Goal: Task Accomplishment & Management: Complete application form

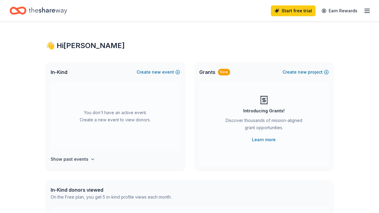
click at [52, 12] on icon "Home" at bounding box center [48, 10] width 38 height 12
click at [41, 9] on icon "Home" at bounding box center [48, 10] width 38 height 12
click at [18, 11] on icon "Home" at bounding box center [18, 11] width 17 height 14
click at [59, 10] on icon "Home" at bounding box center [48, 10] width 38 height 7
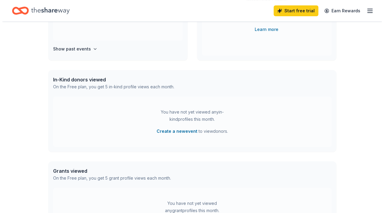
scroll to position [92, 0]
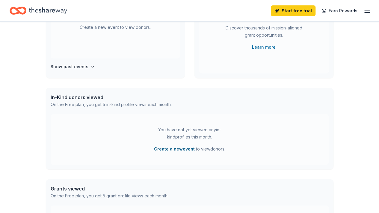
click at [183, 150] on button "Create a new event" at bounding box center [174, 148] width 41 height 7
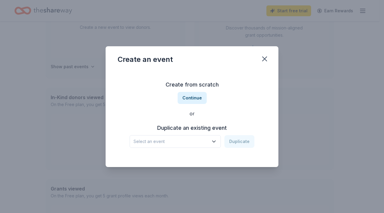
click at [214, 143] on icon "button" at bounding box center [214, 141] width 6 height 6
click at [200, 98] on button "Continue" at bounding box center [192, 98] width 29 height 12
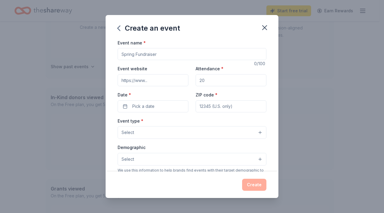
click at [205, 56] on input "Event name *" at bounding box center [192, 54] width 149 height 12
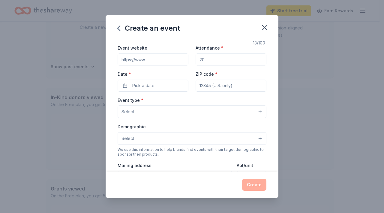
scroll to position [25, 0]
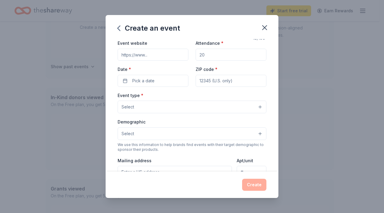
type input "Fondue Me 2.0"
click at [231, 52] on input "Attendance *" at bounding box center [231, 55] width 71 height 12
type input "150"
click at [163, 77] on button "Pick a date" at bounding box center [153, 81] width 71 height 12
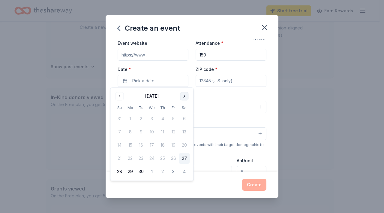
click at [185, 95] on button "Go to next month" at bounding box center [184, 96] width 8 height 8
click at [184, 98] on button "Go to next month" at bounding box center [184, 96] width 8 height 8
click at [183, 99] on button "Go to next month" at bounding box center [184, 96] width 8 height 8
click at [181, 98] on button "Go to next month" at bounding box center [184, 96] width 8 height 8
click at [181, 99] on button "Go to next month" at bounding box center [184, 96] width 8 height 8
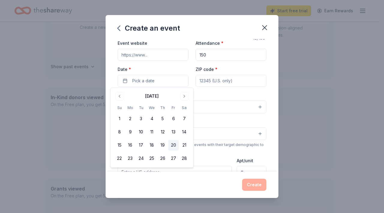
click at [172, 145] on button "20" at bounding box center [173, 145] width 11 height 11
click at [230, 80] on input "ZIP code *" at bounding box center [231, 81] width 71 height 12
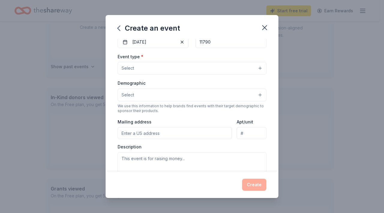
scroll to position [67, 0]
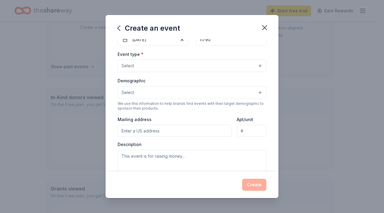
type input "11790"
click at [214, 64] on button "Select" at bounding box center [192, 65] width 149 height 13
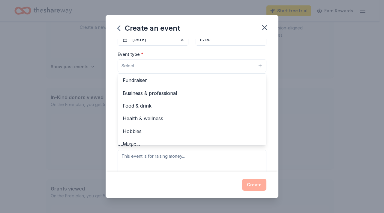
scroll to position [0, 0]
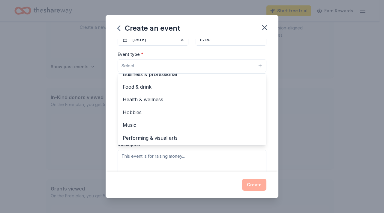
click at [184, 95] on span "Health & wellness" at bounding box center [192, 99] width 139 height 8
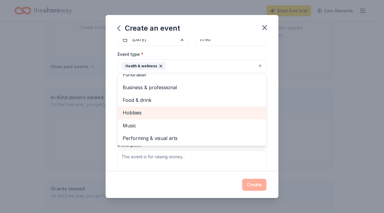
scroll to position [7, 0]
click at [175, 100] on span "Food & drink" at bounding box center [192, 100] width 139 height 8
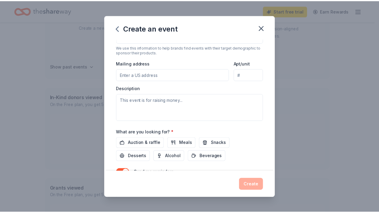
scroll to position [153, 0]
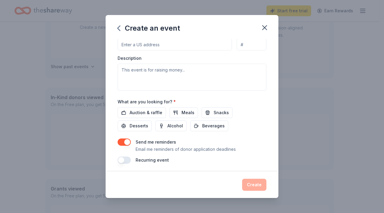
click at [126, 140] on button "button" at bounding box center [124, 141] width 13 height 7
click at [219, 113] on span "Snacks" at bounding box center [221, 112] width 15 height 7
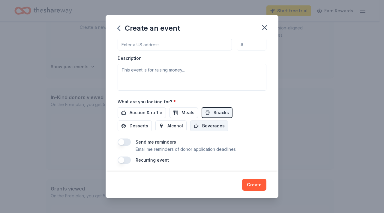
click at [215, 125] on span "Beverages" at bounding box center [213, 125] width 22 height 7
click at [257, 185] on button "Create" at bounding box center [254, 184] width 24 height 12
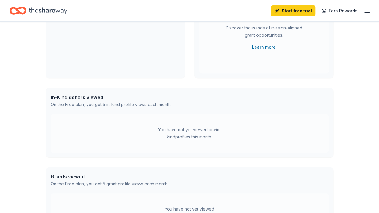
scroll to position [46, 0]
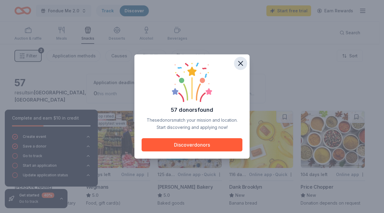
click at [240, 64] on icon "button" at bounding box center [240, 63] width 4 height 4
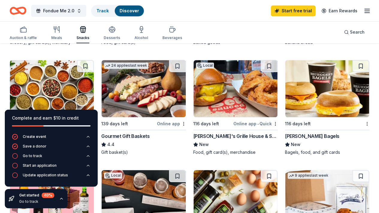
scroll to position [167, 0]
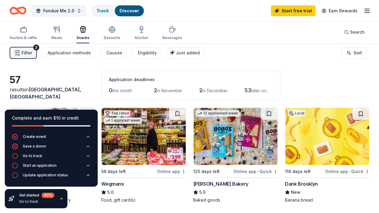
scroll to position [0, 0]
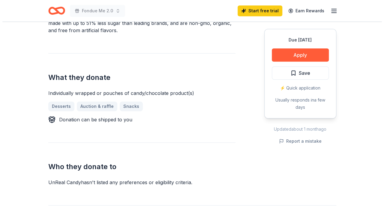
scroll to position [210, 0]
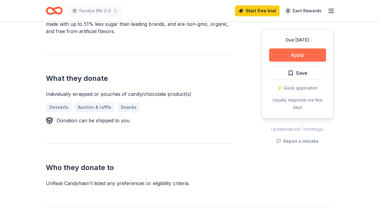
click at [312, 55] on button "Apply" at bounding box center [297, 54] width 57 height 13
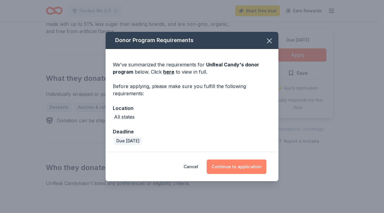
click at [241, 169] on button "Continue to application" at bounding box center [237, 166] width 60 height 14
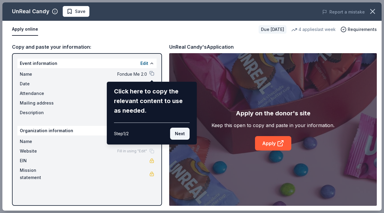
click at [186, 132] on button "Next" at bounding box center [179, 133] width 19 height 12
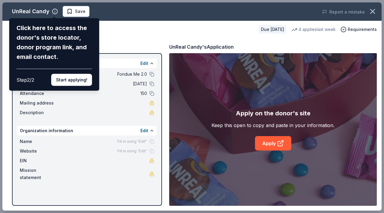
click at [115, 99] on div "UnReal Candy Click here to access the donor's store locator, donor program link…" at bounding box center [191, 106] width 379 height 208
click at [80, 83] on button "Start applying!" at bounding box center [71, 80] width 41 height 12
